Goal: Find specific page/section: Find specific page/section

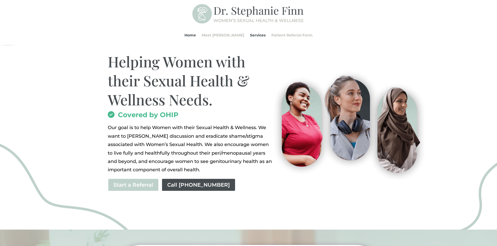
scroll to position [52, 0]
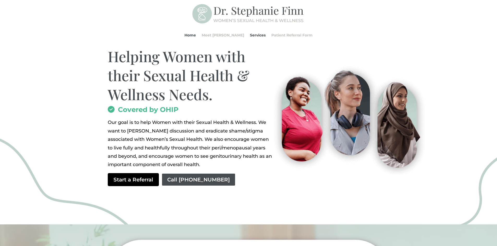
click at [141, 182] on link "Start a Referral" at bounding box center [133, 179] width 51 height 13
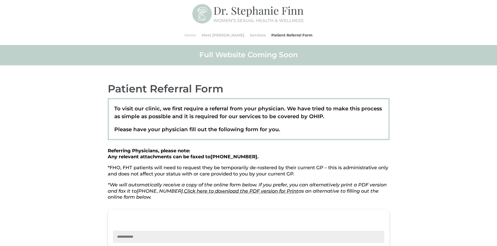
click at [196, 35] on link "Home" at bounding box center [189, 35] width 11 height 20
